Goal: Find specific page/section: Find specific page/section

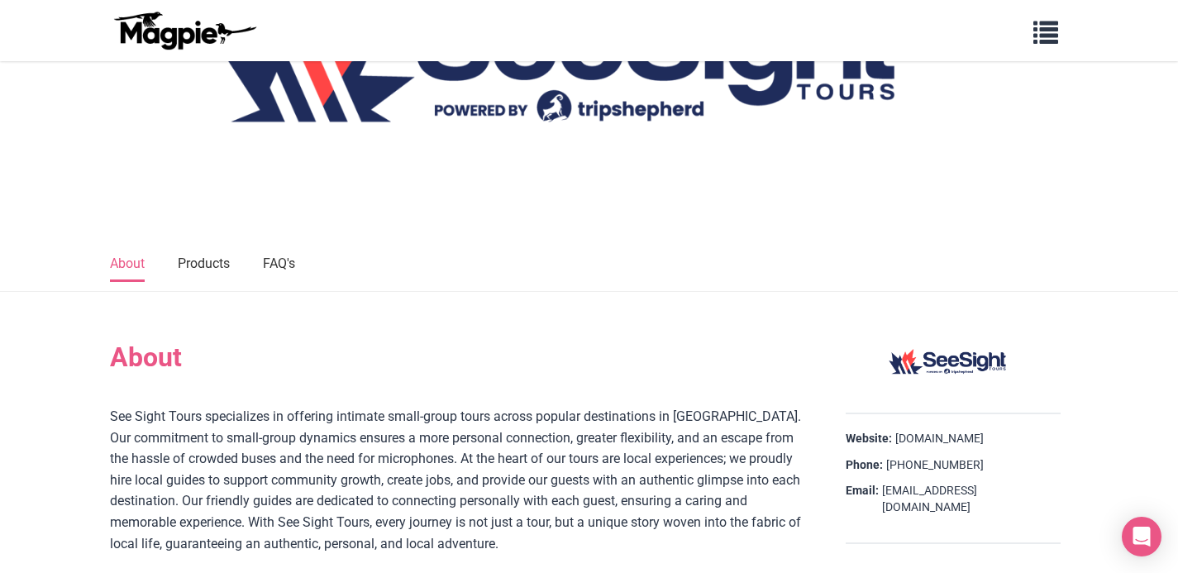
scroll to position [350, 0]
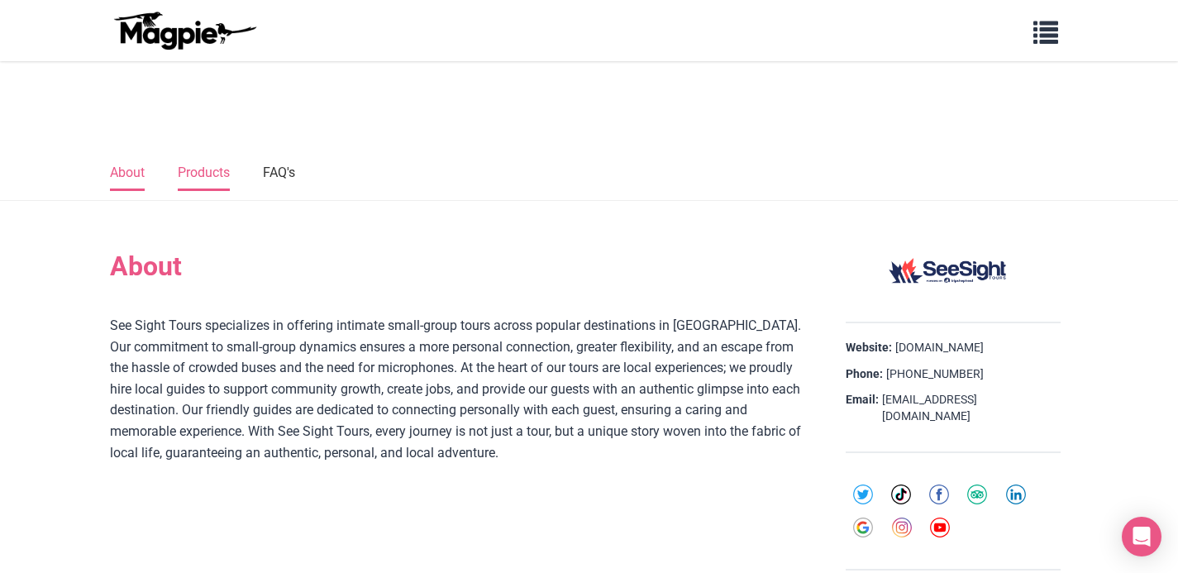
click at [212, 187] on link "Products" at bounding box center [204, 173] width 52 height 35
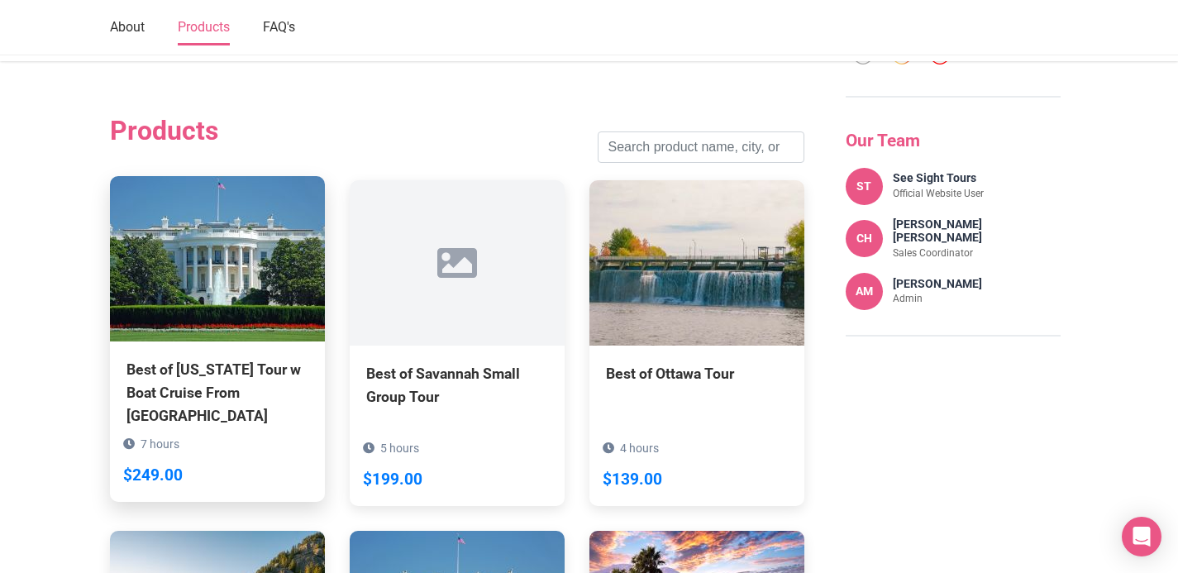
scroll to position [830, 0]
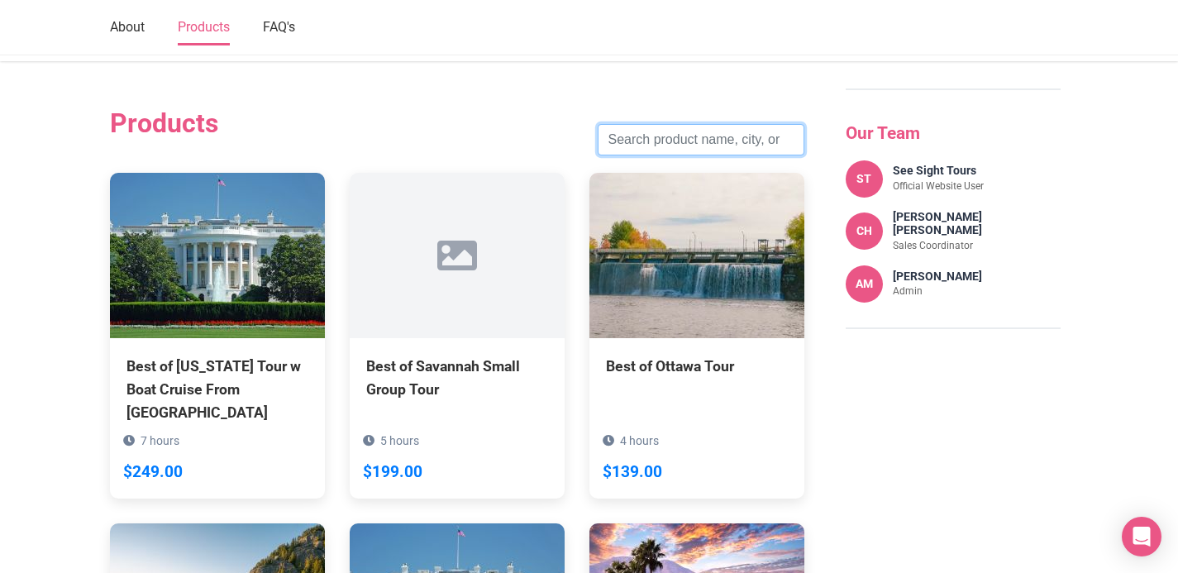
click at [668, 129] on input "search" at bounding box center [700, 139] width 207 height 31
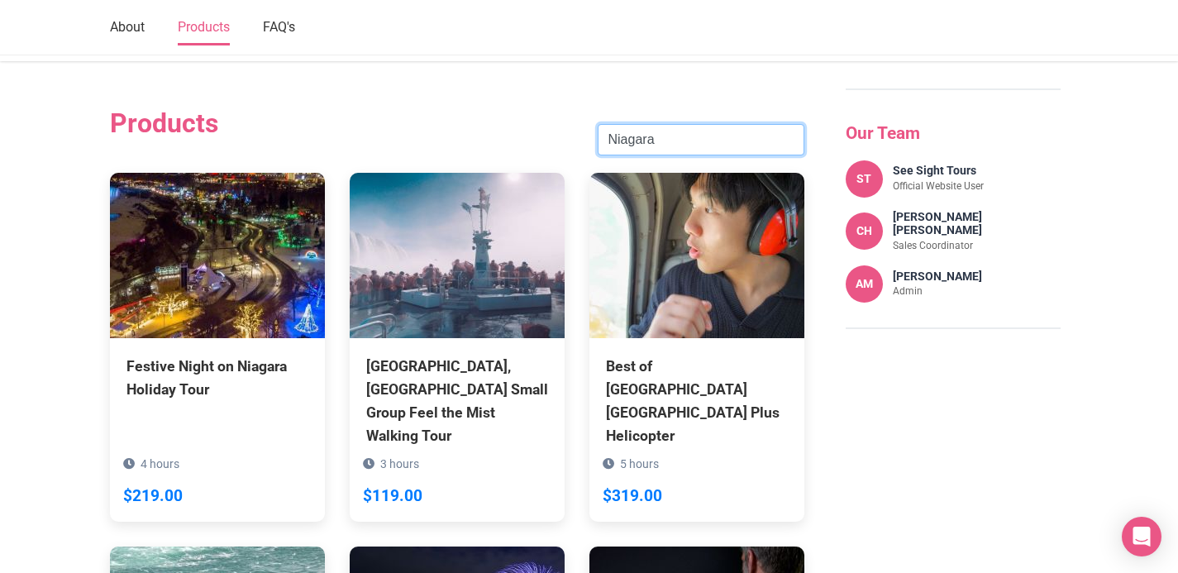
type input "Niagara"
click at [443, 129] on div "Products [GEOGRAPHIC_DATA] Search" at bounding box center [457, 139] width 694 height 64
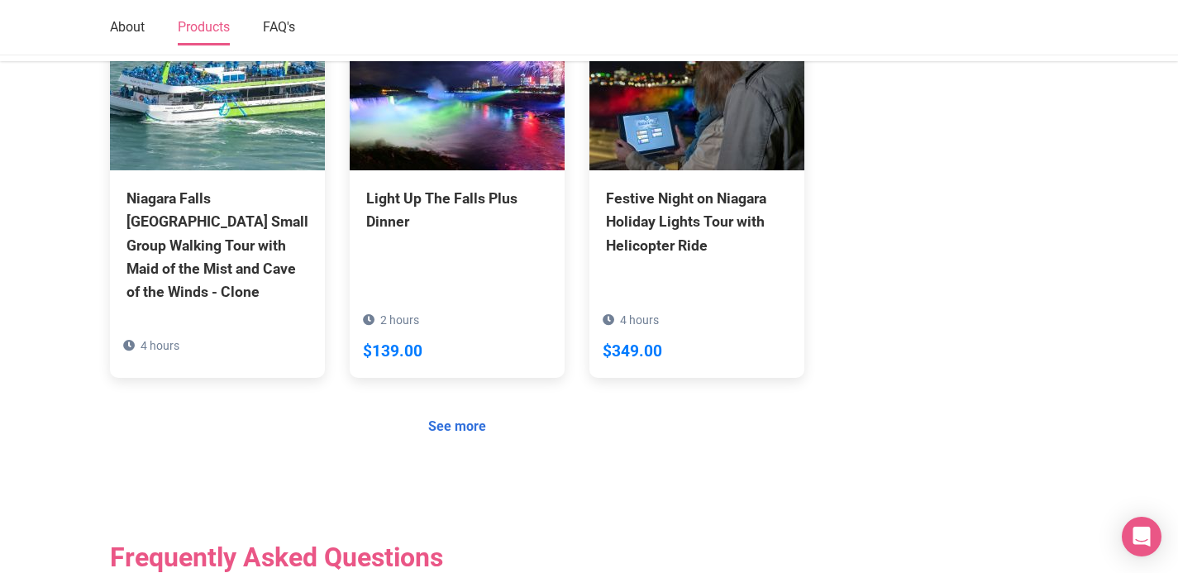
scroll to position [1403, 0]
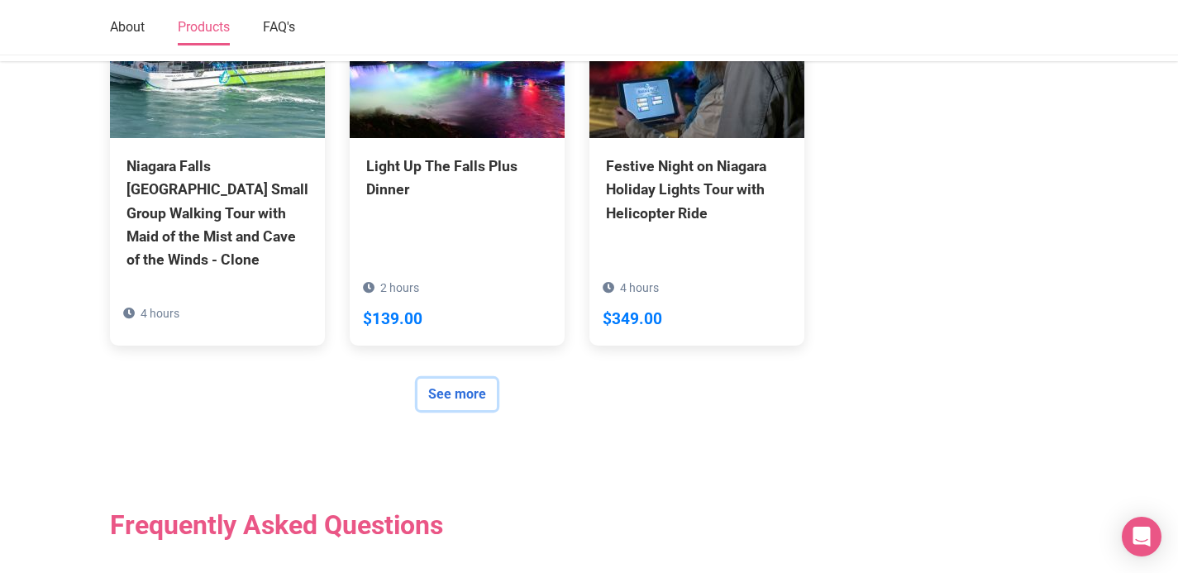
click at [460, 378] on link "See more" at bounding box center [456, 393] width 79 height 31
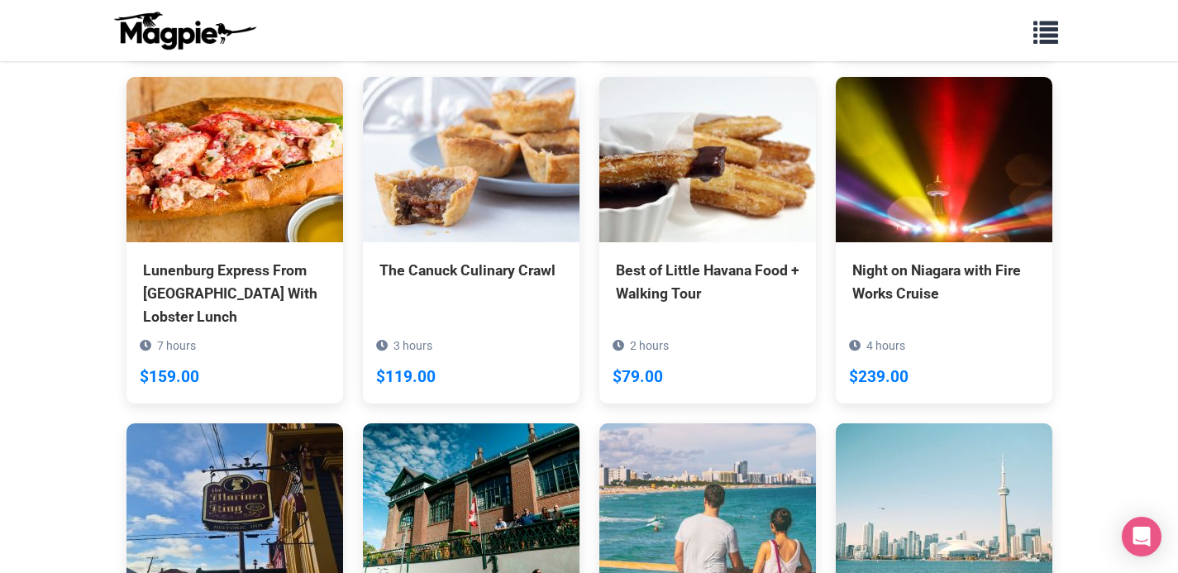
scroll to position [2826, 0]
